Goal: Task Accomplishment & Management: Contribute content

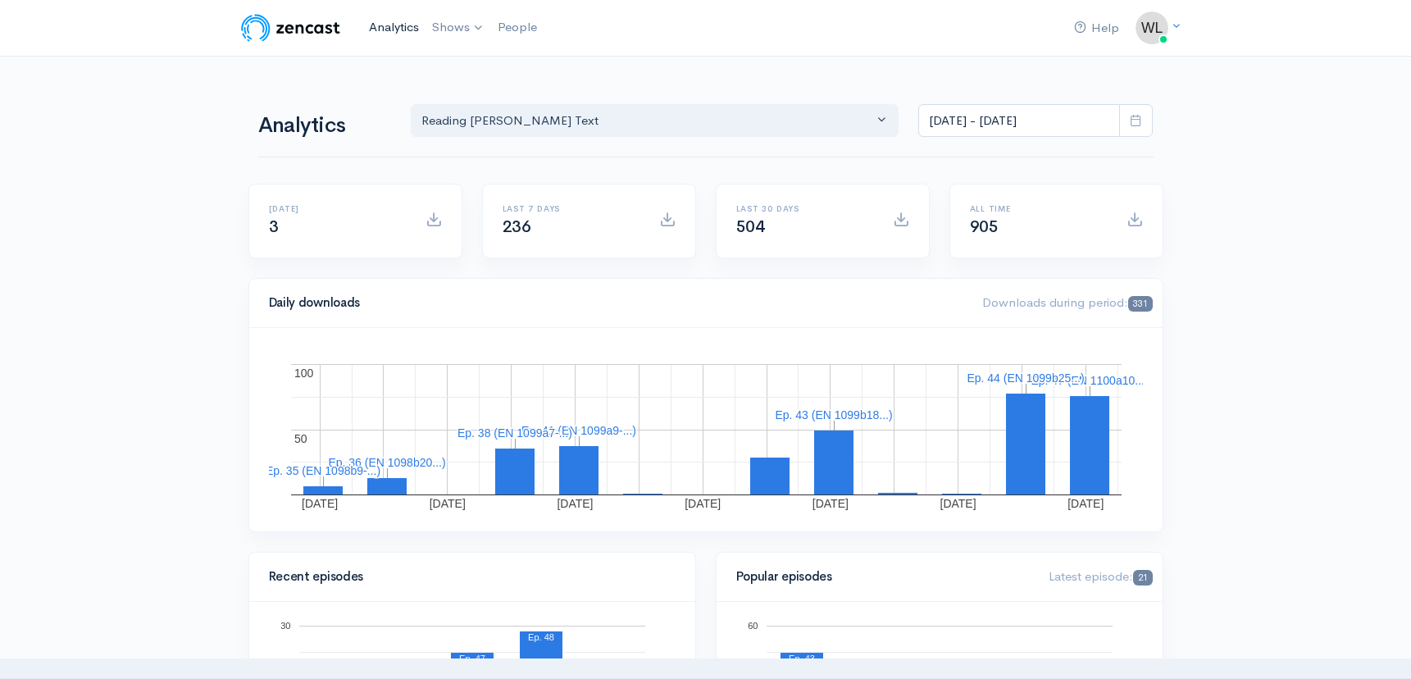
click at [397, 20] on link "Analytics" at bounding box center [393, 27] width 63 height 35
click at [393, 25] on link "Analytics" at bounding box center [393, 27] width 63 height 35
click at [464, 62] on link "Reading [PERSON_NAME]'s Text" at bounding box center [534, 67] width 216 height 29
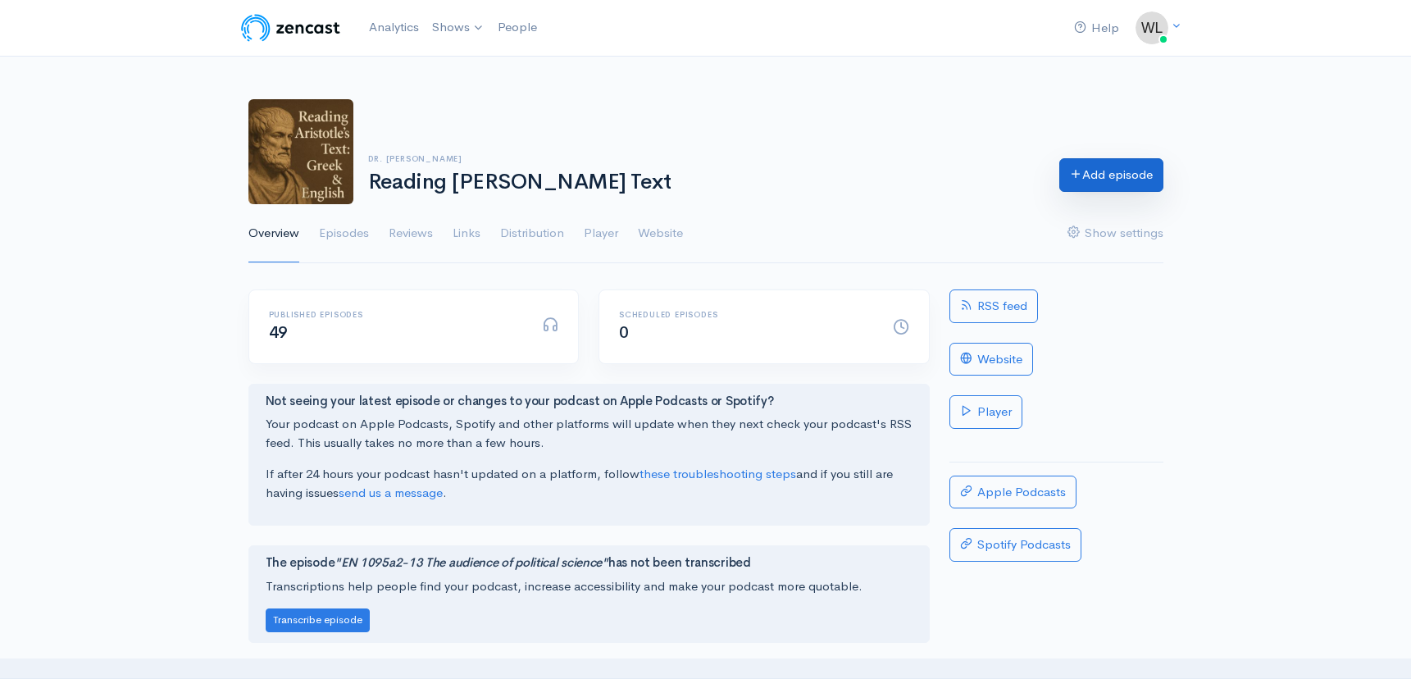
click at [1143, 179] on link "Add episode" at bounding box center [1111, 175] width 104 height 34
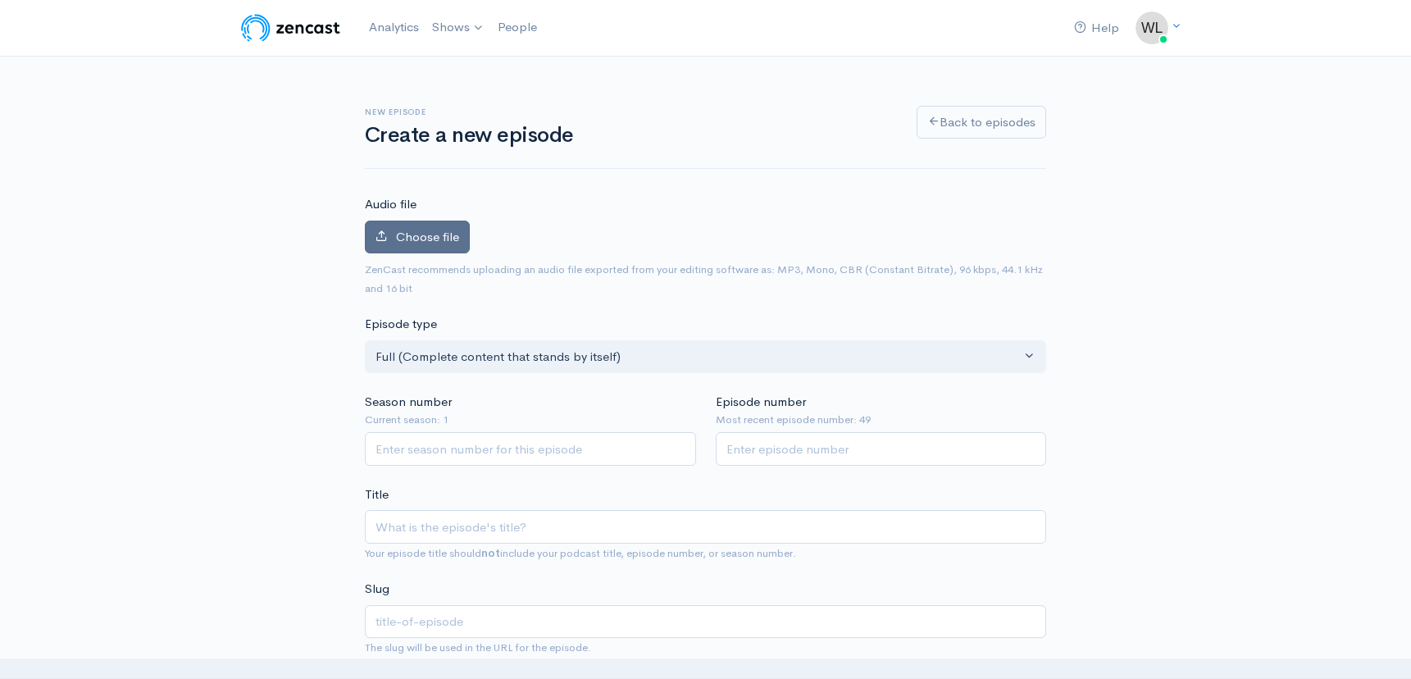
click at [440, 236] on span "Choose file" at bounding box center [427, 237] width 63 height 16
click at [0, 0] on input "Choose file" at bounding box center [0, 0] width 0 height 0
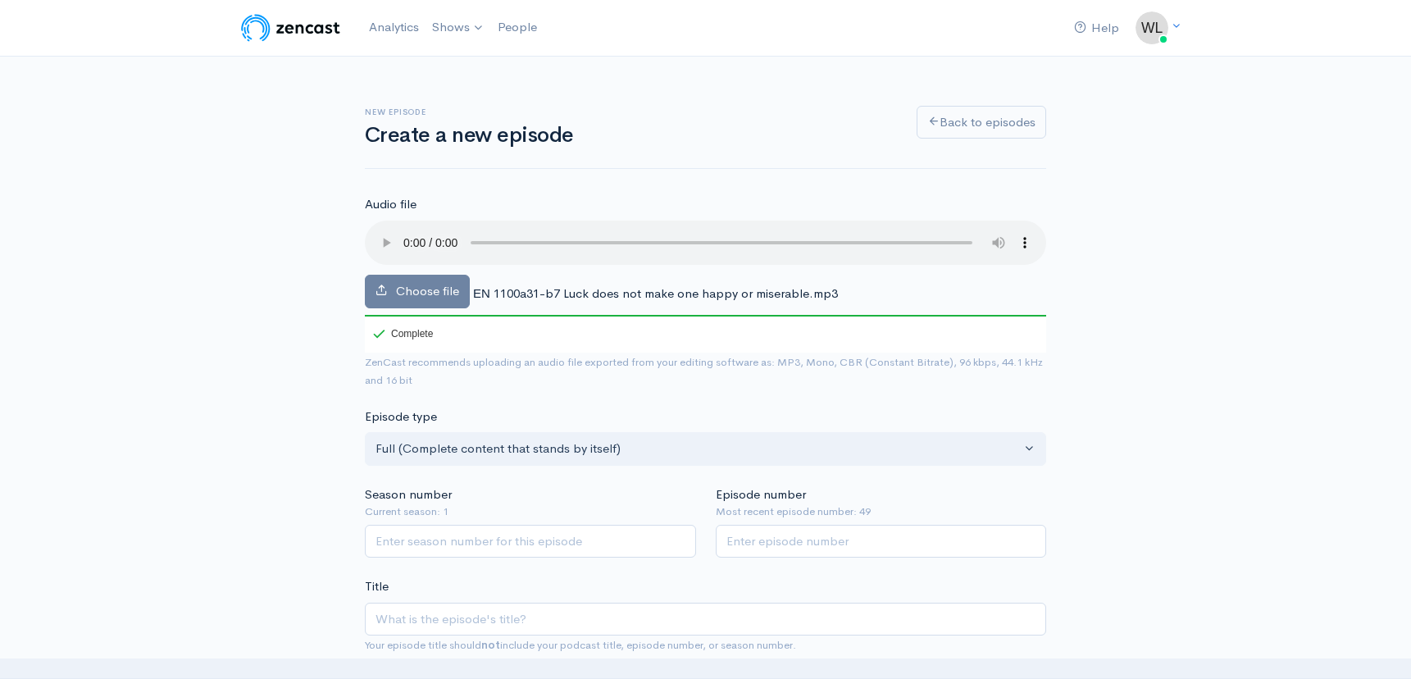
click at [480, 285] on span "ΕΝ 1100a31-b7 Luck does not make one happy or miserable.mp3" at bounding box center [655, 293] width 365 height 16
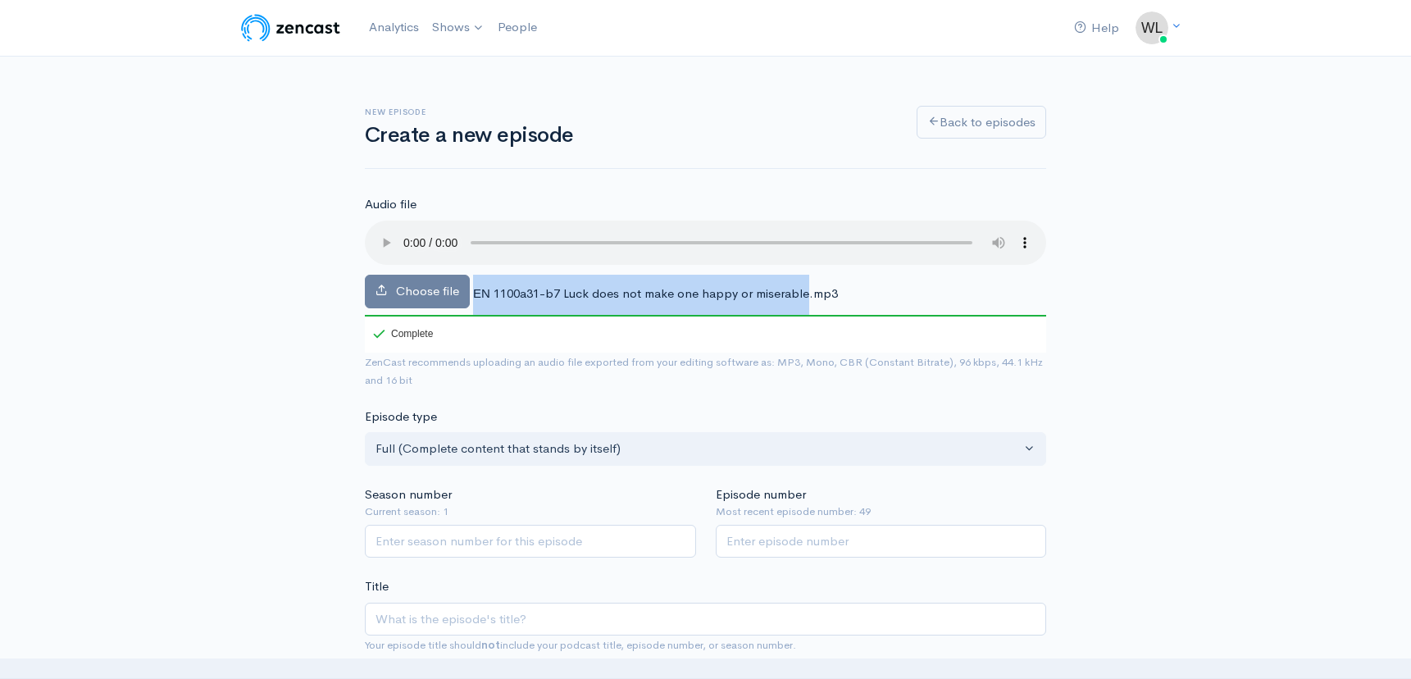
drag, startPoint x: 474, startPoint y: 273, endPoint x: 808, endPoint y: 278, distance: 333.7
click at [808, 285] on span "ΕΝ 1100a31-b7 Luck does not make one happy or miserable.mp3" at bounding box center [655, 293] width 365 height 16
copy div "ΕΝ 1100a31-b7 Luck does not make one happy or miserable"
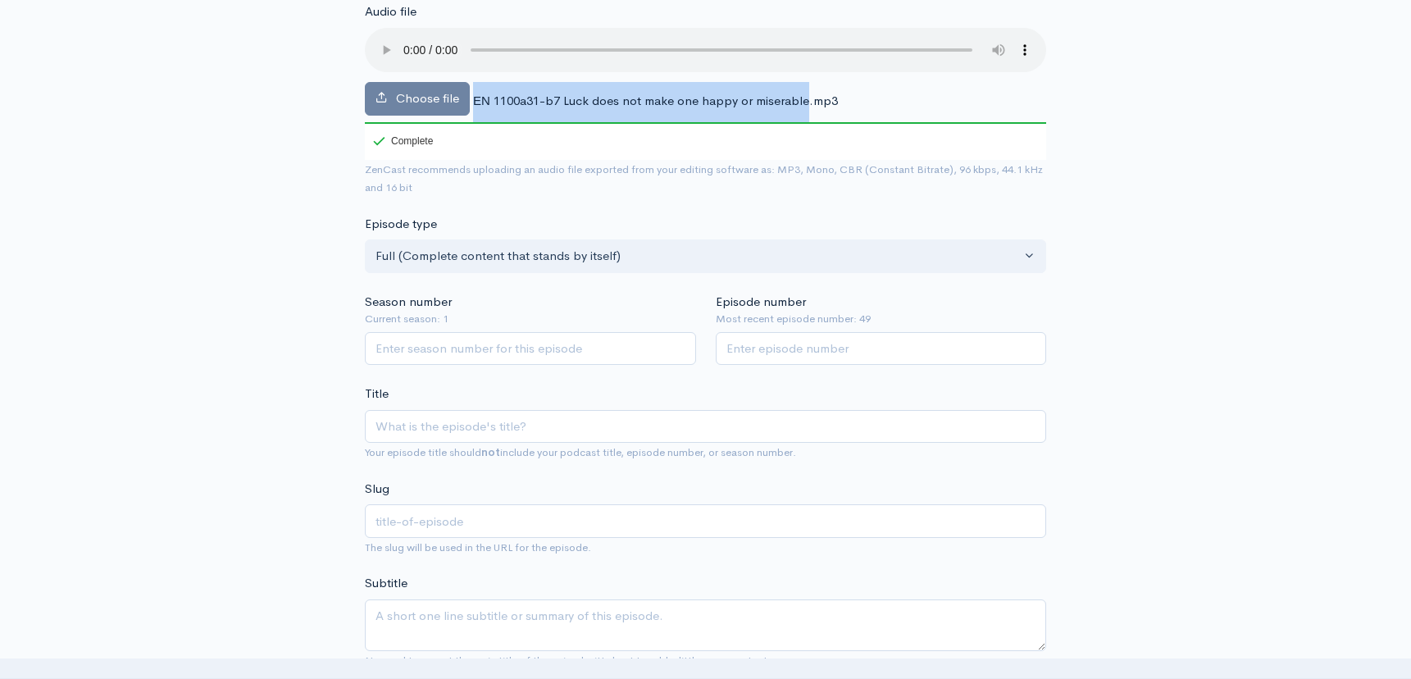
scroll to position [194, 0]
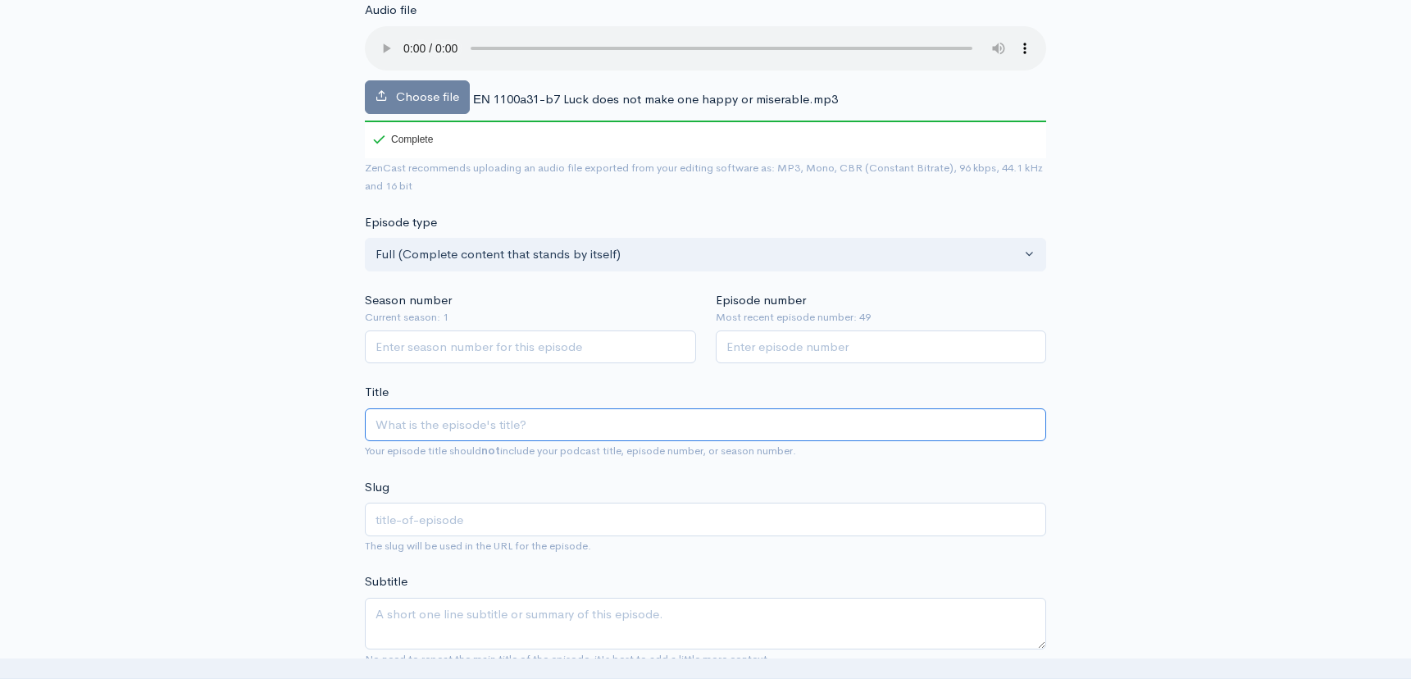
click at [608, 408] on input "Title" at bounding box center [705, 425] width 681 height 34
paste input "ΕΝ 1100a31-b7 Luck does not make one happy or miserable"
type input "ΕΝ 1100a31-b7 Luck does not make one happy or miserable"
type input "en-1100a31-b7-luck-does-not-make-one-happy-or-miserable"
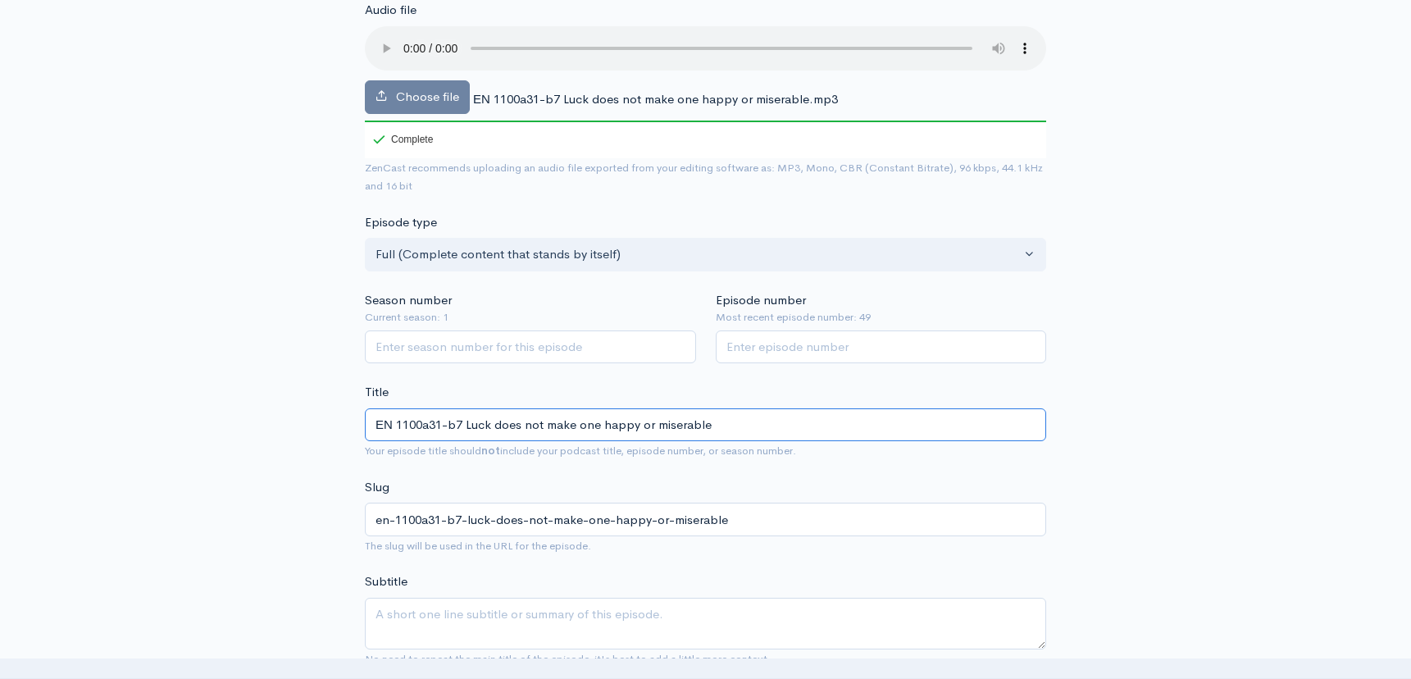
type input "ΕΝ 1100a31-b7 Luck does not make one happy or miserable"
click at [532, 330] on input "Season number" at bounding box center [530, 347] width 331 height 34
type input "1"
click at [771, 330] on input "Episode number" at bounding box center [881, 347] width 331 height 34
type input "50"
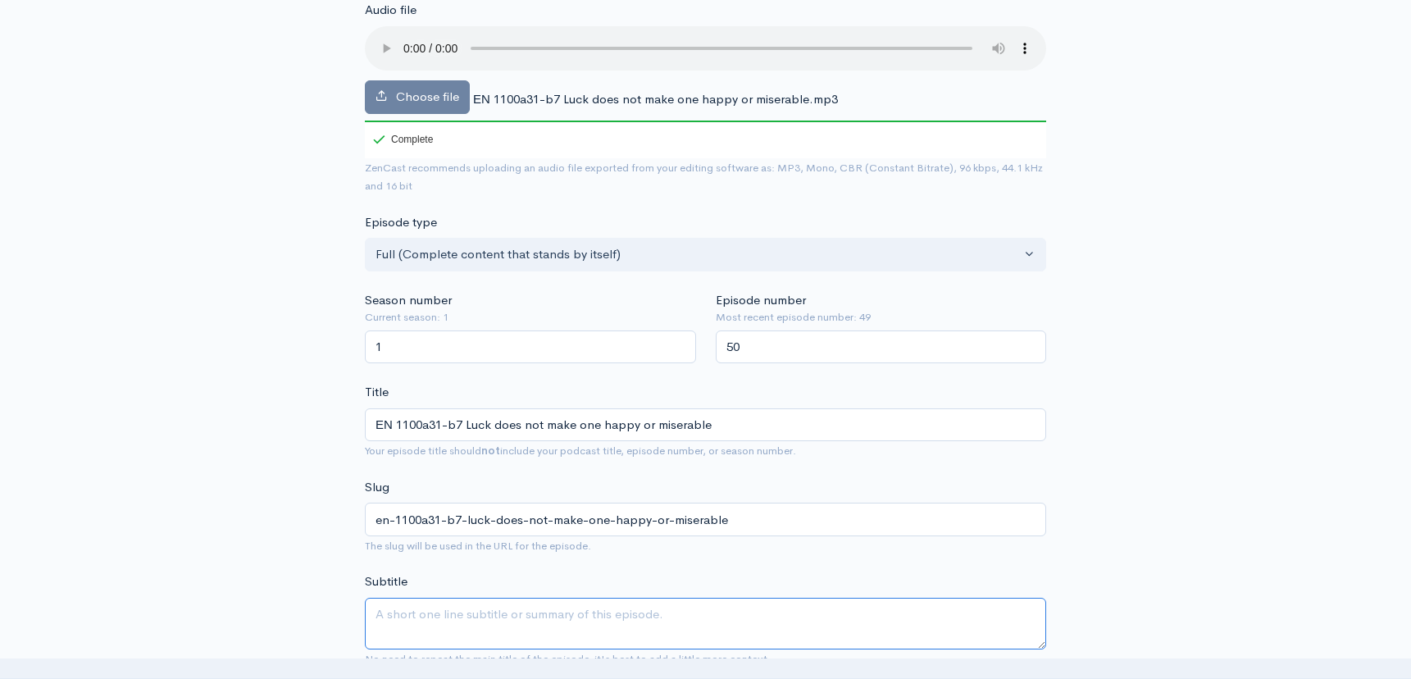
click at [620, 598] on textarea "Subtitle" at bounding box center [705, 624] width 681 height 52
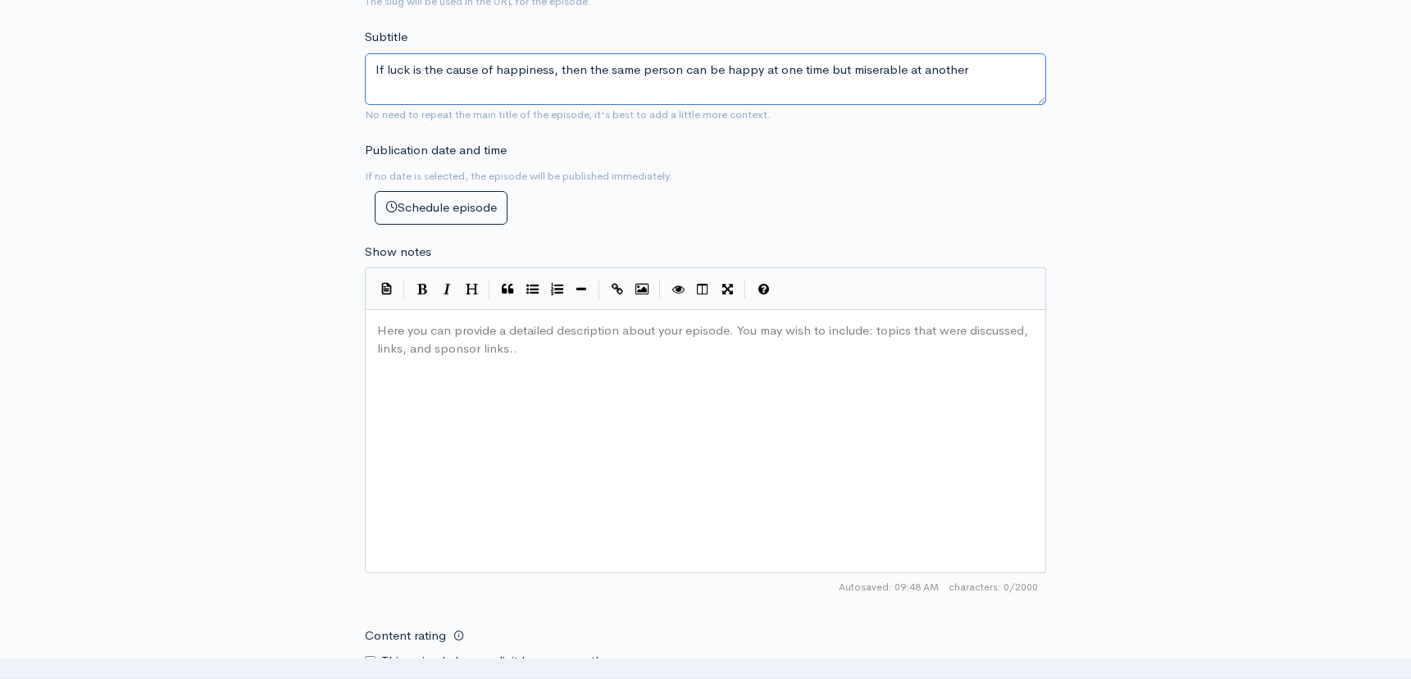
scroll to position [740, 0]
type textarea "If luck is the cause of happiness, then the same person can be happy at one tim…"
click at [553, 436] on div "Here you can provide a detailed description about your episode. You may wish to…" at bounding box center [726, 459] width 704 height 287
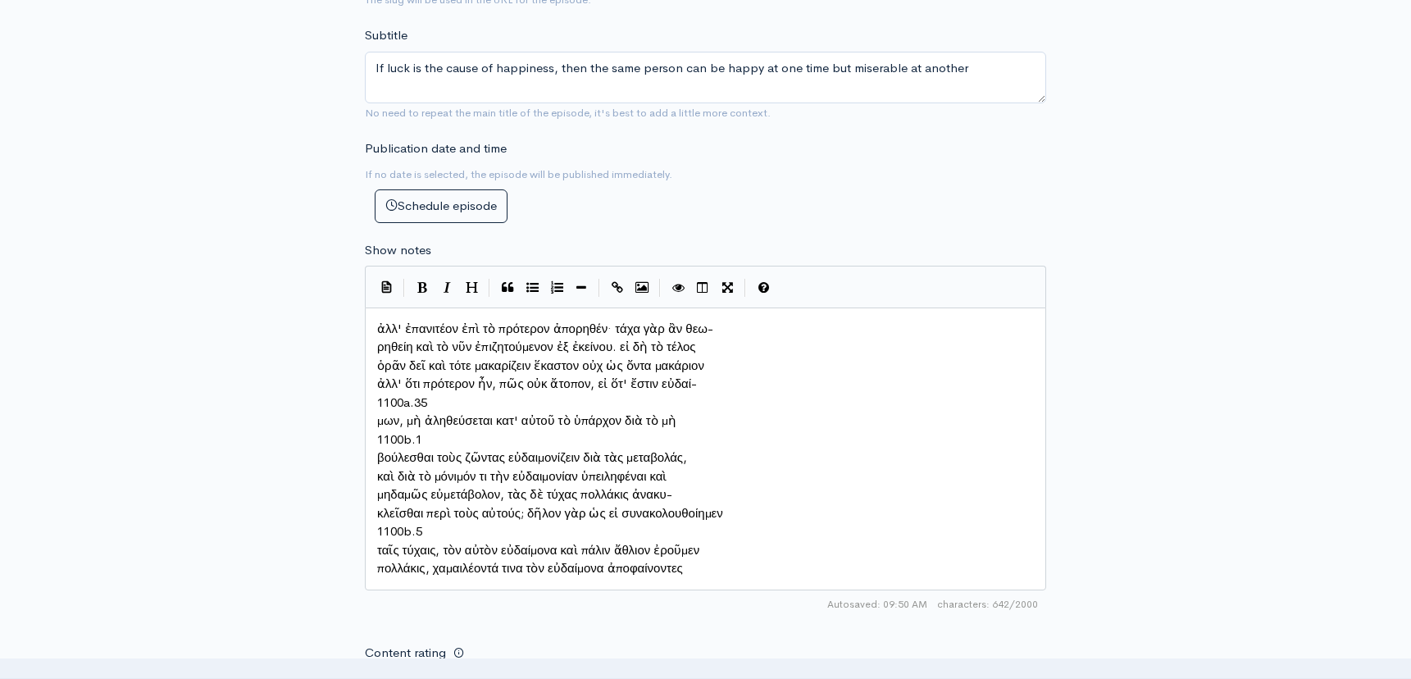
click at [376, 339] on pre "ρηθείη καὶ τὸ νῦν ἐπιζητούμενον ἐξ ἐκείνου. εἰ δὴ τὸ τέλος" at bounding box center [705, 347] width 663 height 19
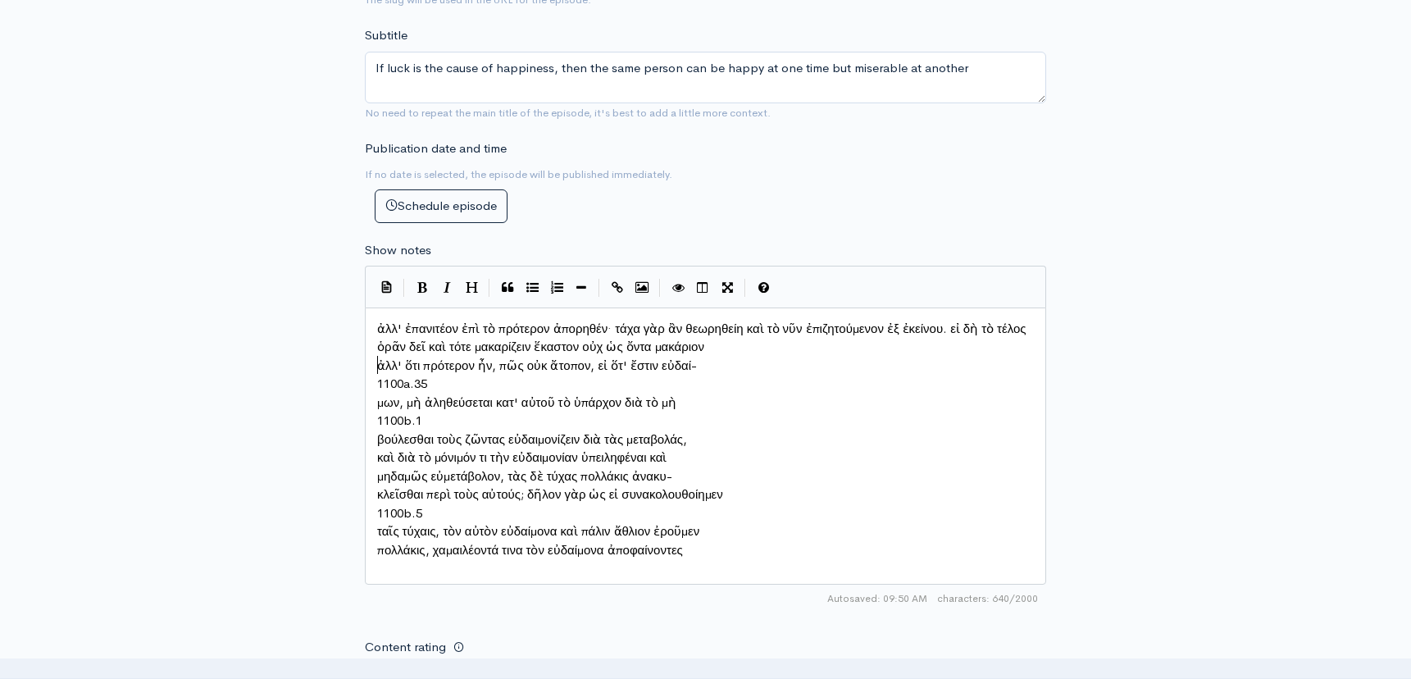
click at [378, 354] on span "ὁρᾶν δεῖ καὶ τότε μακαρίζειν ἕκαστον οὐχ ὡς ὄντα μακάριον" at bounding box center [540, 347] width 327 height 16
click at [378, 362] on span "ἀλλ' ὅτι πρότερον ἦν, πῶς οὐκ ἄτοπον, εἰ ὅτ' ἔστιν εὐδαί-" at bounding box center [537, 365] width 320 height 16
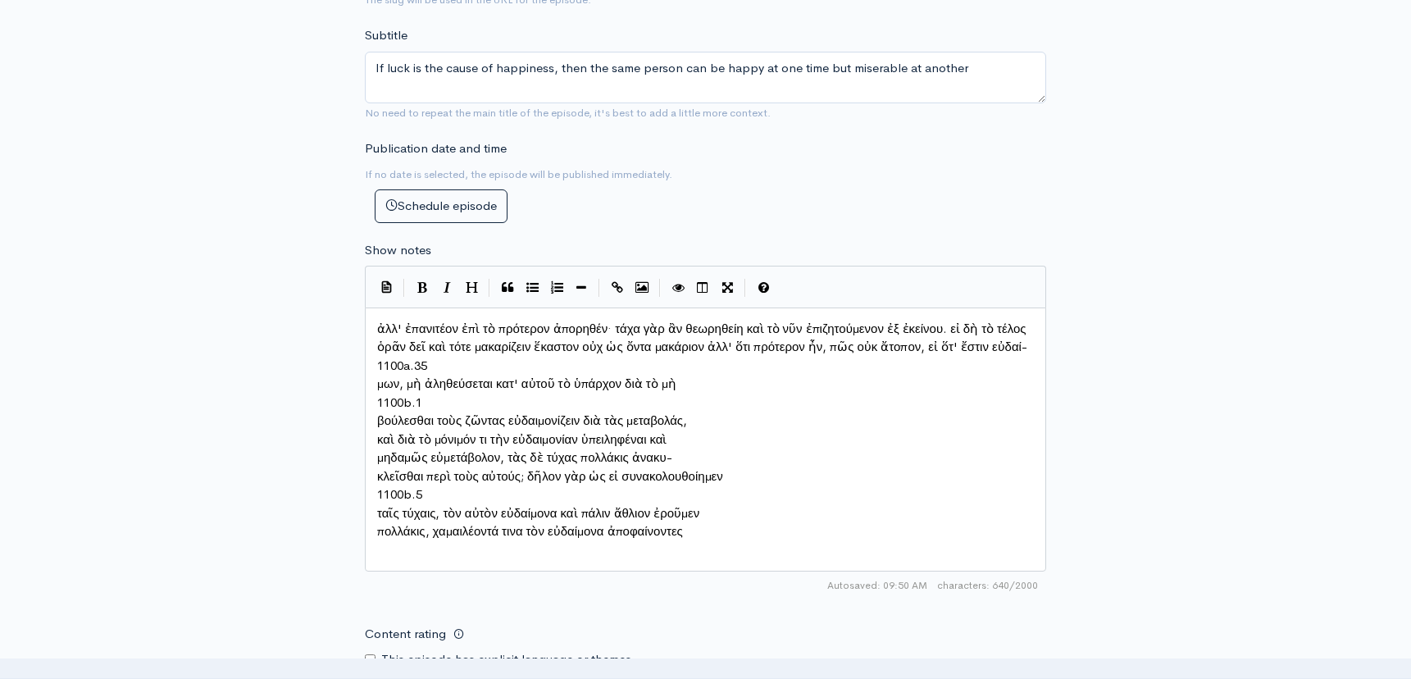
scroll to position [740, 0]
type textarea "1100a.35"
drag, startPoint x: 439, startPoint y: 374, endPoint x: 347, endPoint y: 371, distance: 91.9
click at [377, 390] on span "μων, μὴ ἀληθεύσεται κατ' αὐτοῦ τὸ ὑπάρχον διὰ τὸ μὴ" at bounding box center [526, 384] width 299 height 16
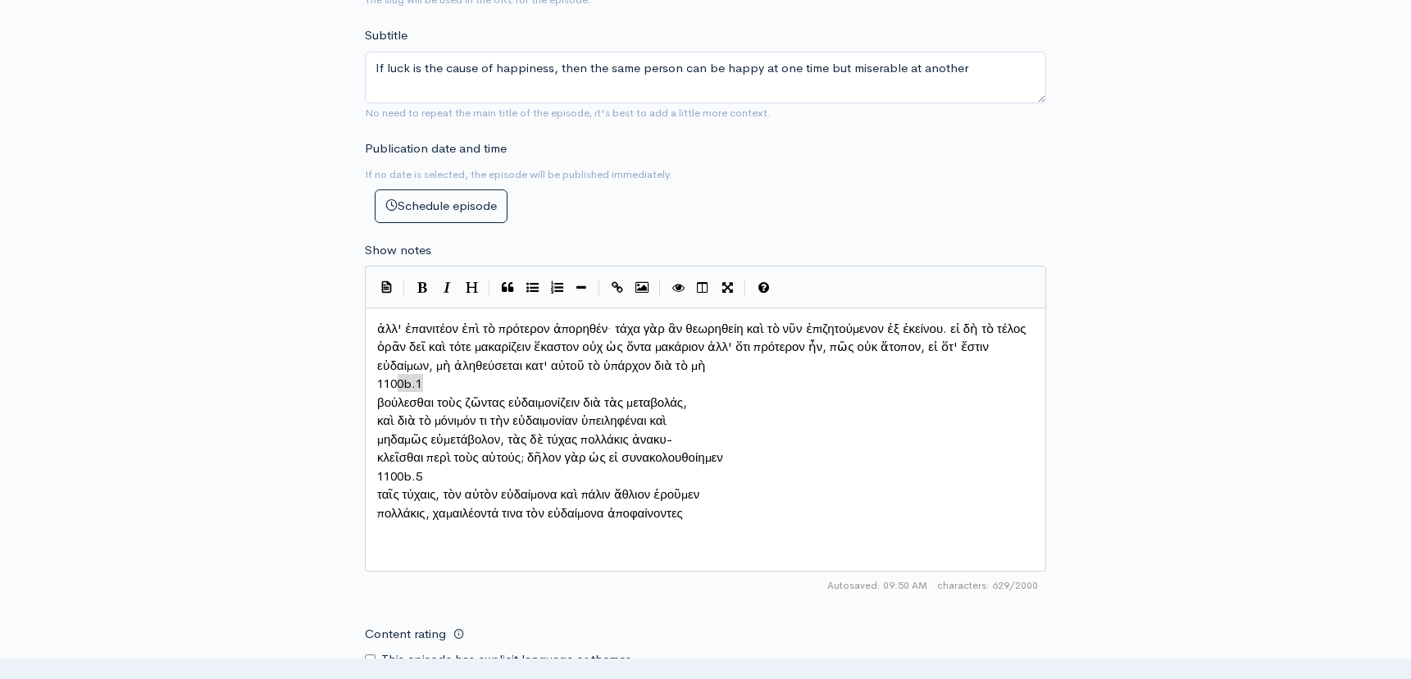
type textarea "1100b.1"
drag, startPoint x: 430, startPoint y: 377, endPoint x: 349, endPoint y: 378, distance: 80.4
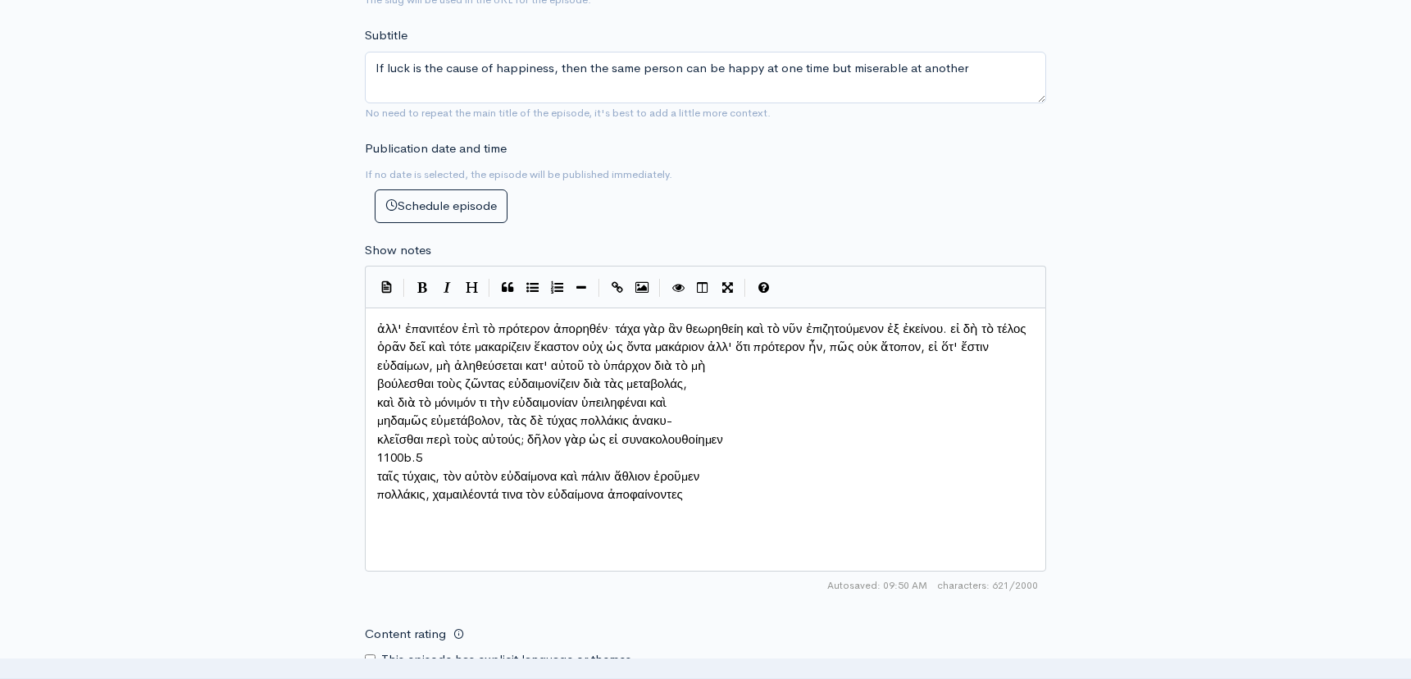
scroll to position [741, 0]
click at [379, 376] on span "βούλεσθαι τοὺς ζῶντας εὐδαιμονίζειν διὰ τὰς μεταβολάς," at bounding box center [532, 383] width 310 height 16
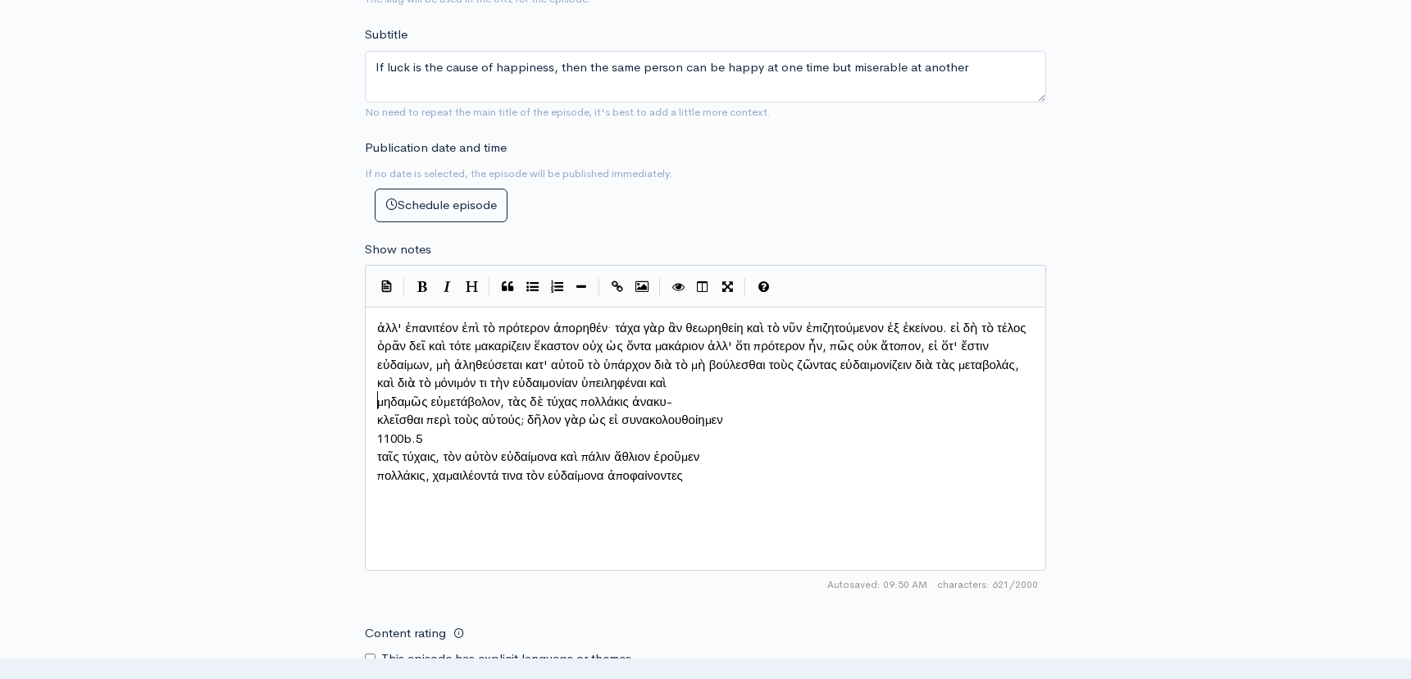
click at [378, 390] on span "καὶ διὰ τὸ μόνιμόν τι τὴν εὐδαιμονίαν ὑπειληφέναι καὶ" at bounding box center [522, 383] width 290 height 16
click at [376, 393] on pre "μηδαμῶς εὐμετάβολον, τὰς δὲ τύχας πολλάκις ἀνακυ-" at bounding box center [705, 402] width 663 height 19
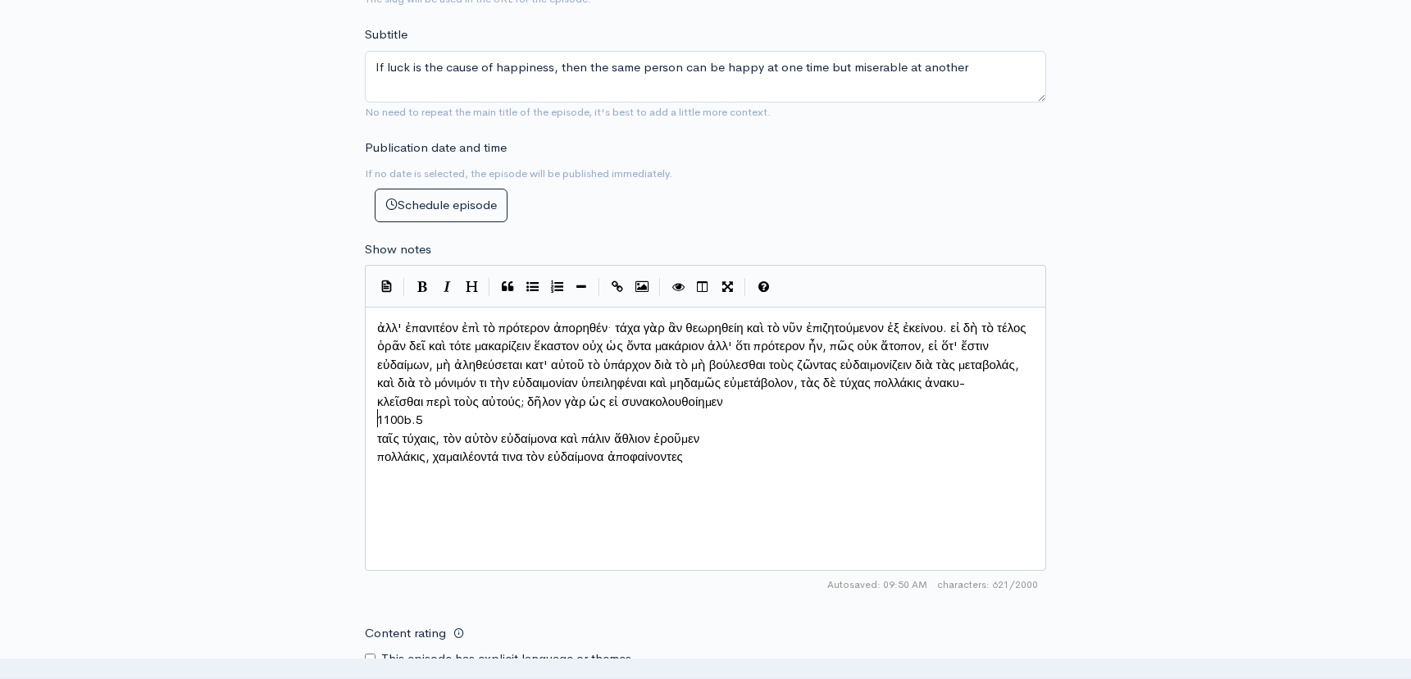
click at [375, 407] on pre "κλεῖσθαι περὶ τοὺς αὐτούς; δῆλον γὰρ ὡς εἰ συνακολουθοίημεν" at bounding box center [705, 402] width 663 height 19
type textarea "1100b.5"
drag, startPoint x: 429, startPoint y: 412, endPoint x: 365, endPoint y: 411, distance: 64.0
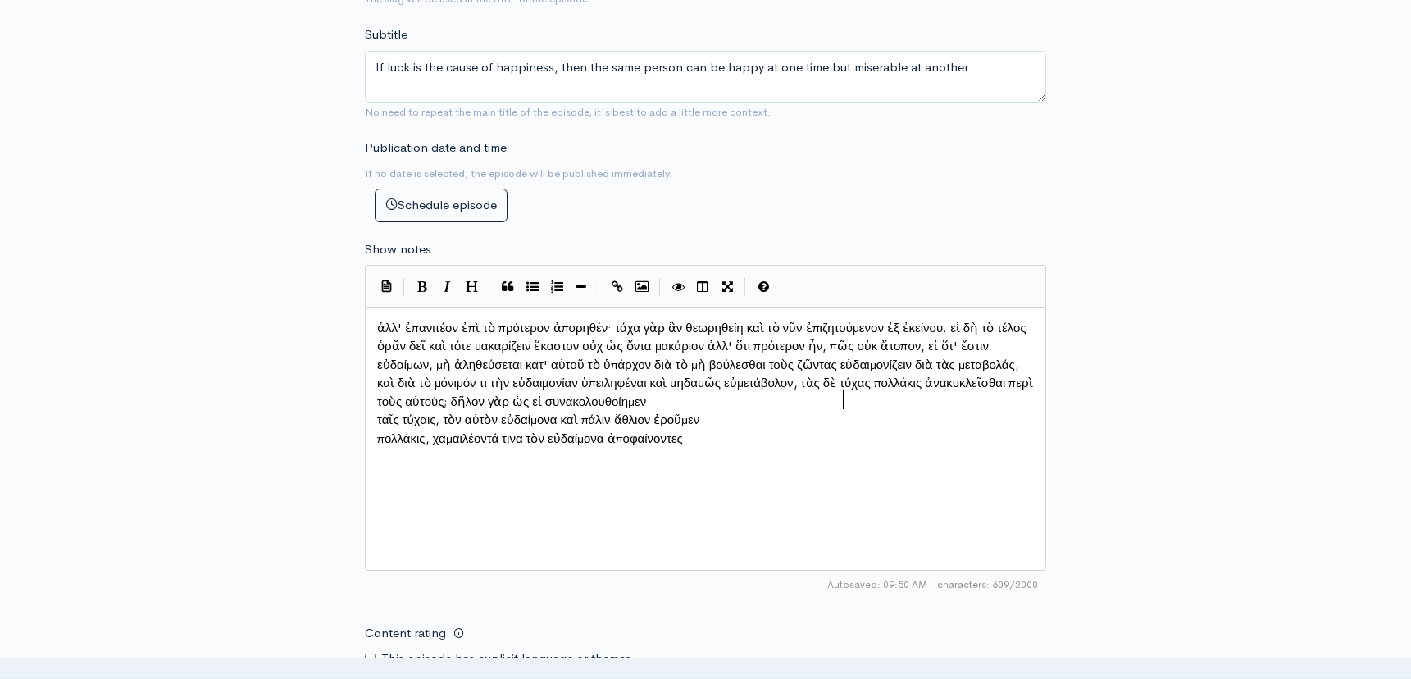
click at [377, 412] on span "ταῖς τύχαις, τὸν αὐτὸν εὐδαίμονα καὶ πάλιν ἄθλιον ἐροῦμεν" at bounding box center [538, 420] width 322 height 16
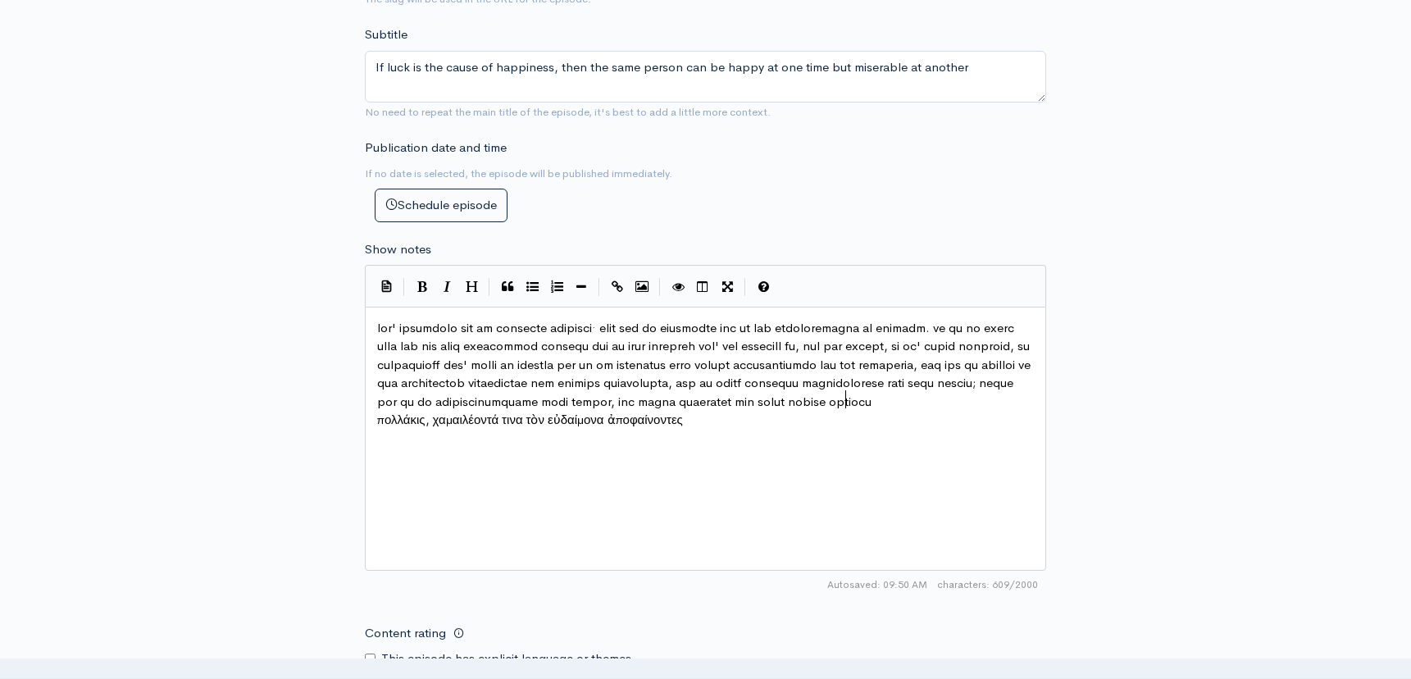
click at [377, 427] on span "πολλάκις, χαμαιλέοντά τινα τὸν εὐδαίμονα ἀποφαίνοντες" at bounding box center [530, 420] width 306 height 16
click at [956, 415] on pre at bounding box center [705, 374] width 663 height 111
paste textarea
click at [785, 474] on div "x" at bounding box center [726, 459] width 704 height 287
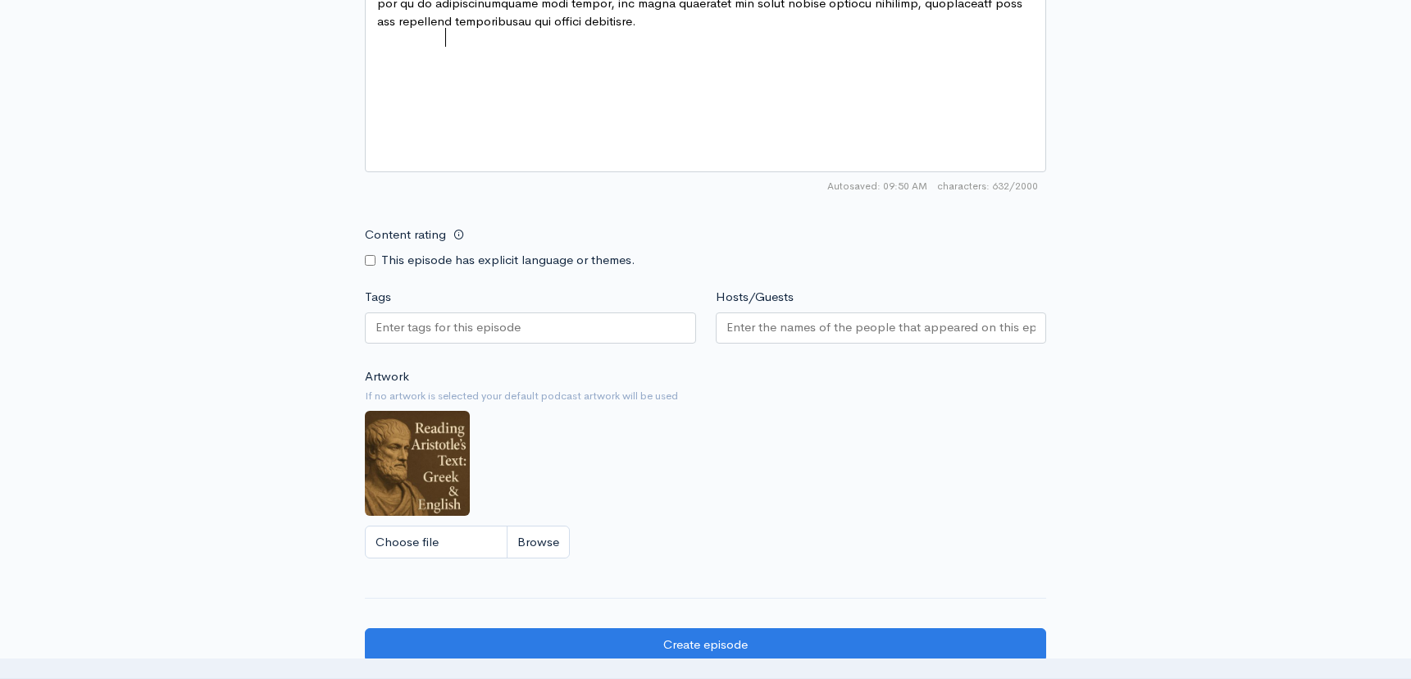
scroll to position [1237, 0]
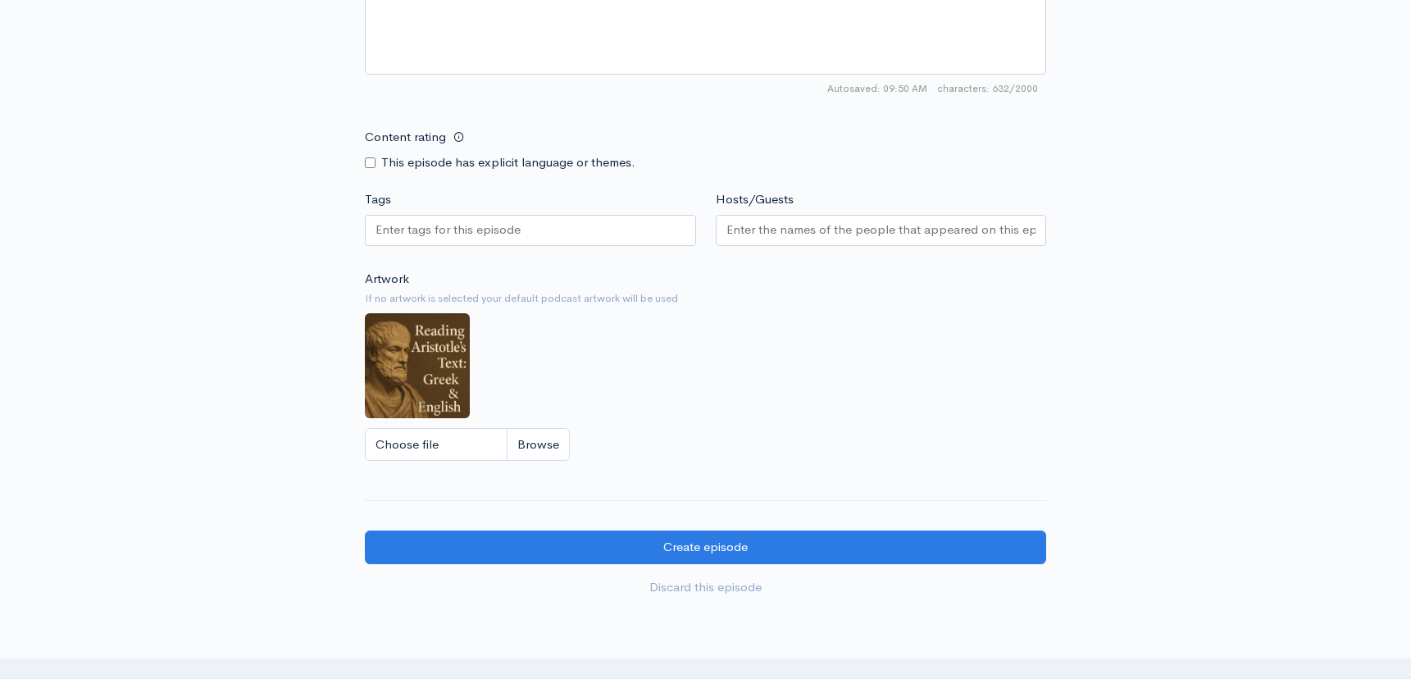
click at [446, 234] on div at bounding box center [530, 230] width 331 height 31
type input "Luck"
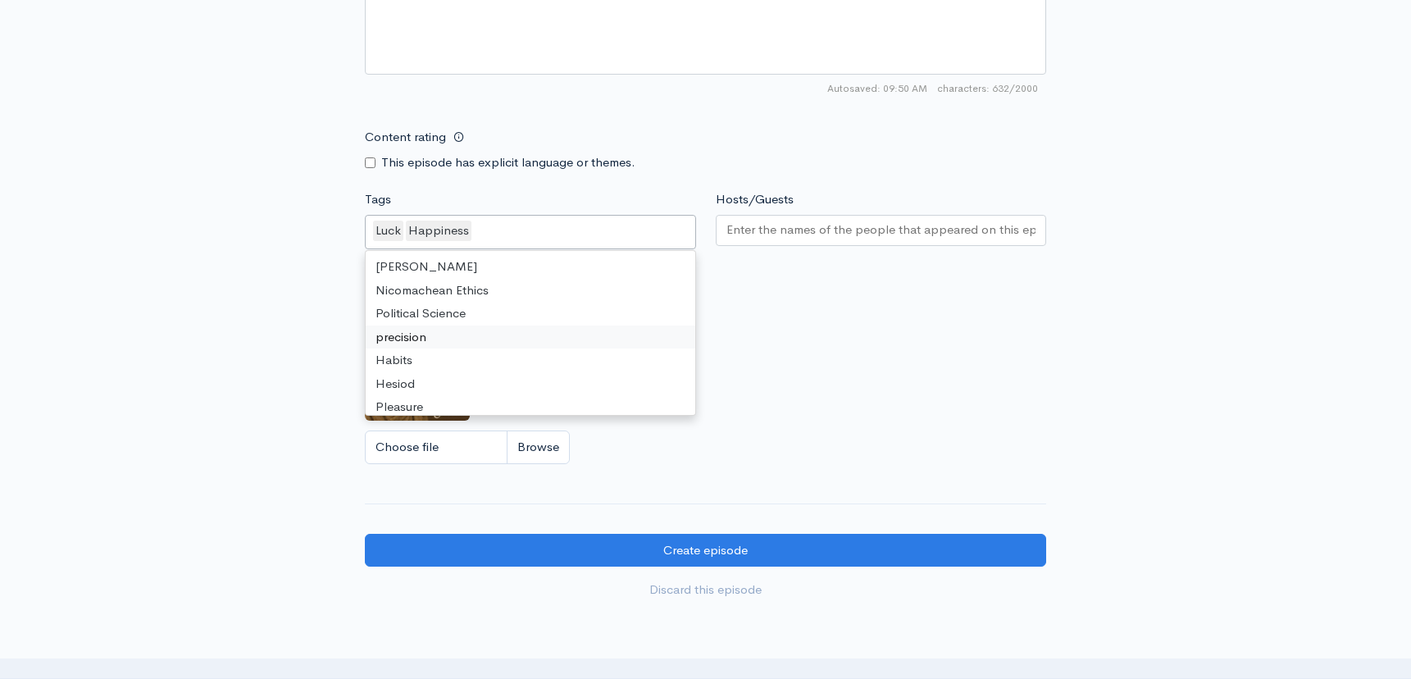
click at [850, 339] on div "Artwork If no artwork is selected your default podcast artwork will be used Cho…" at bounding box center [705, 373] width 681 height 202
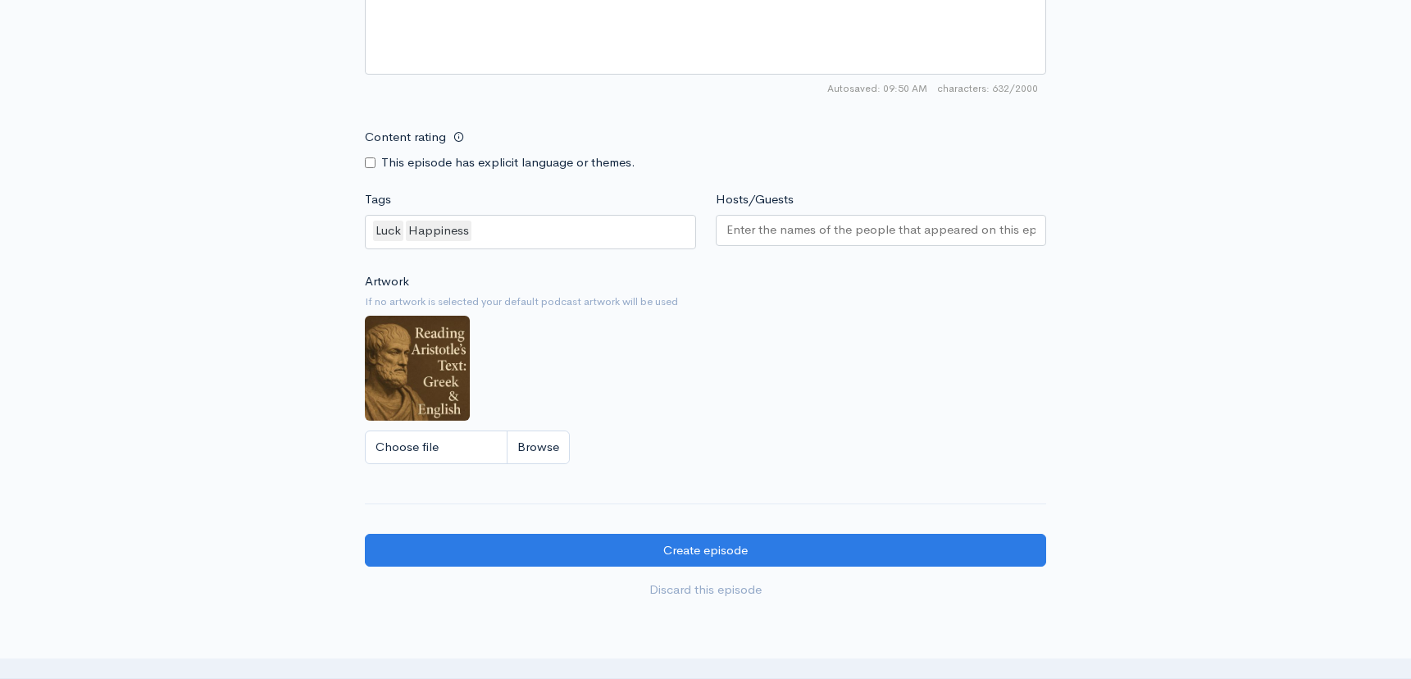
click at [795, 228] on input "Hosts/Guests" at bounding box center [881, 230] width 310 height 19
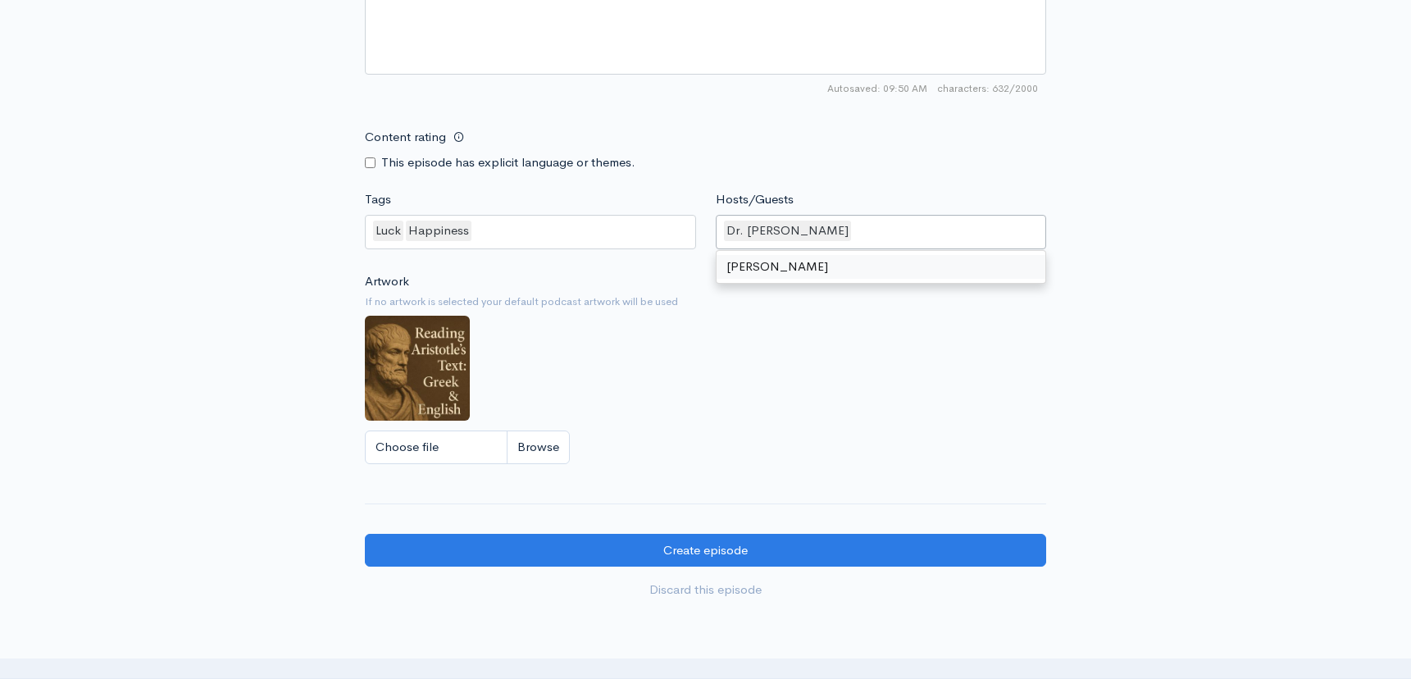
click at [819, 371] on div "Artwork If no artwork is selected your default podcast artwork will be used Cho…" at bounding box center [705, 373] width 681 height 202
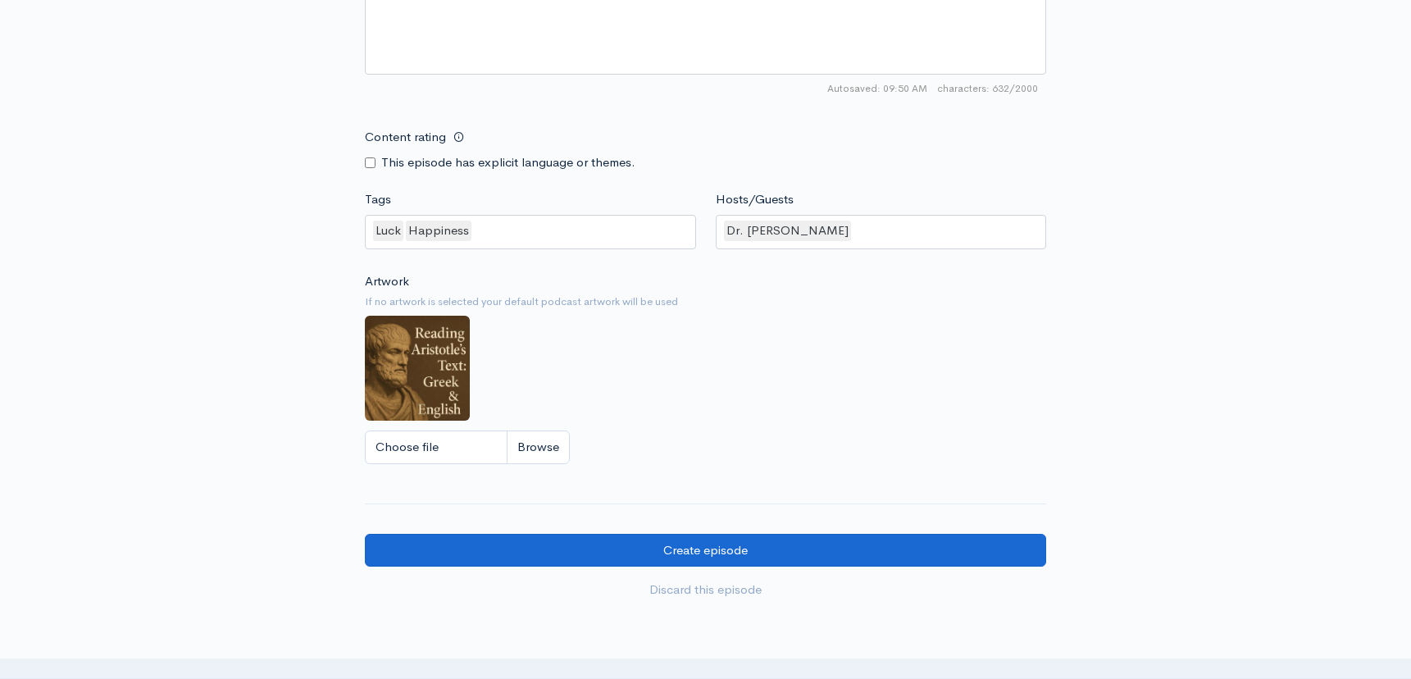
click at [701, 552] on input "Create episode" at bounding box center [705, 551] width 681 height 34
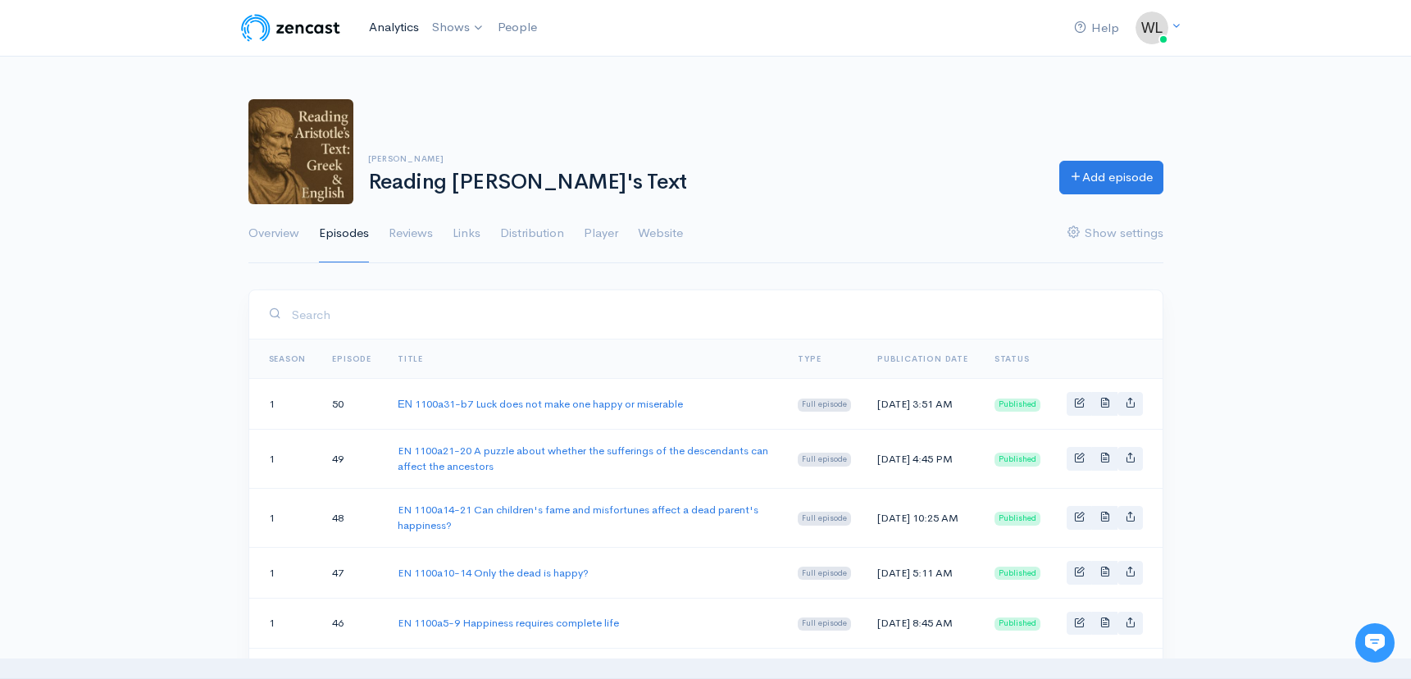
click at [398, 30] on link "Analytics" at bounding box center [393, 27] width 63 height 35
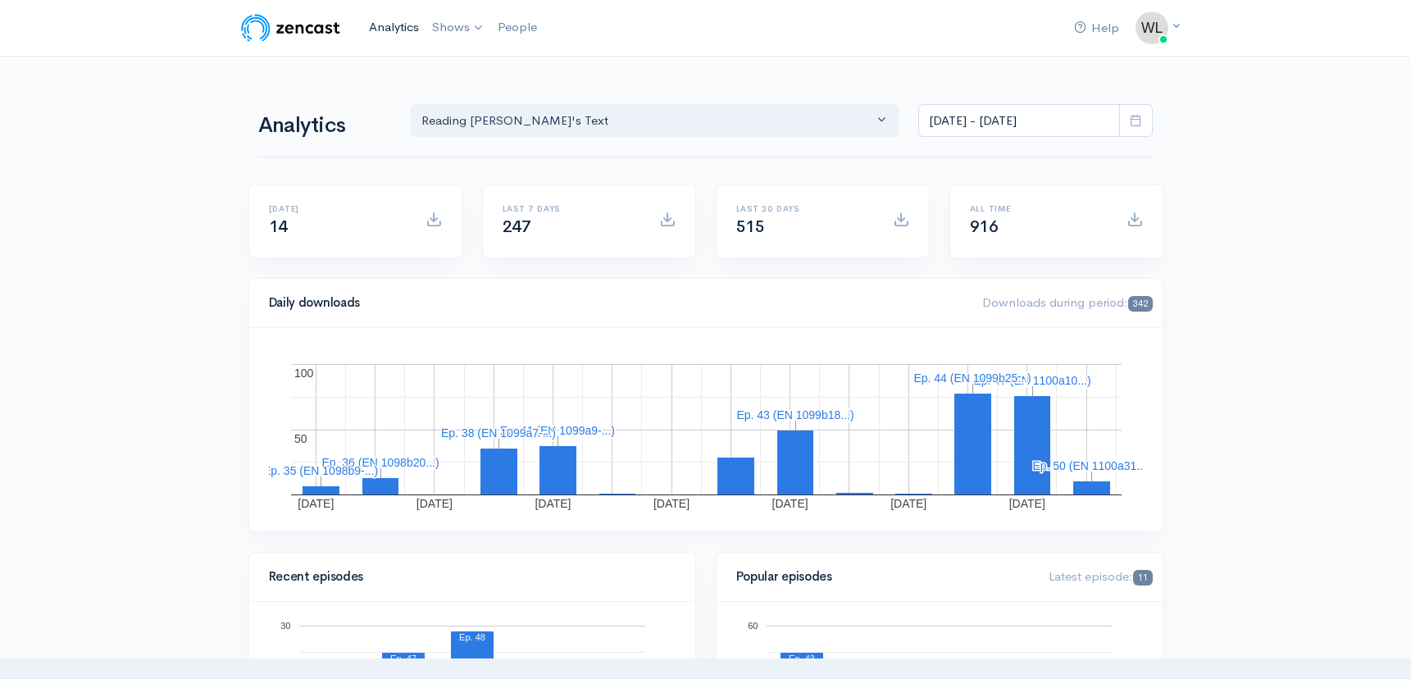
click at [381, 26] on link "Analytics" at bounding box center [393, 27] width 63 height 35
click at [398, 23] on link "Analytics" at bounding box center [393, 27] width 63 height 35
click at [394, 30] on link "Analytics" at bounding box center [393, 27] width 63 height 35
click at [400, 25] on link "Analytics" at bounding box center [393, 27] width 63 height 35
click at [401, 31] on link "Analytics" at bounding box center [393, 27] width 63 height 35
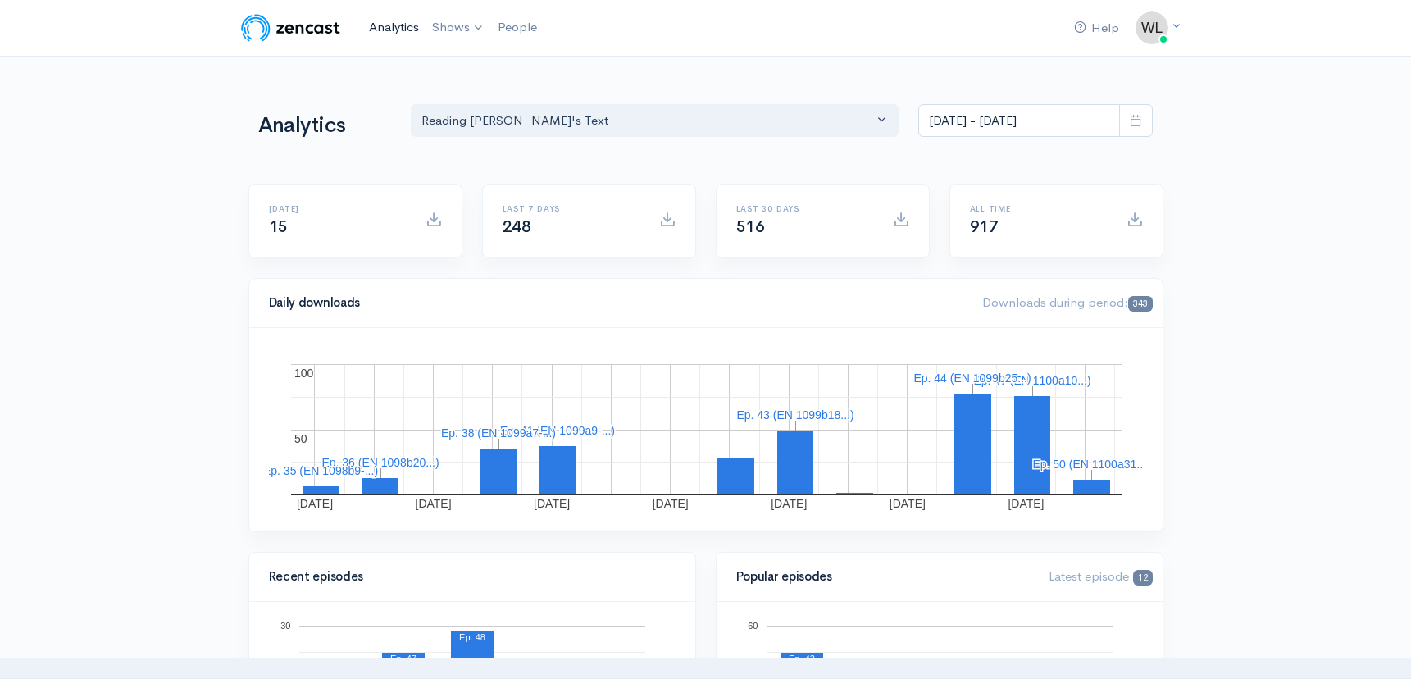
click at [393, 26] on link "Analytics" at bounding box center [393, 27] width 63 height 35
click at [392, 30] on link "Analytics" at bounding box center [393, 27] width 63 height 35
